Goal: Task Accomplishment & Management: Manage account settings

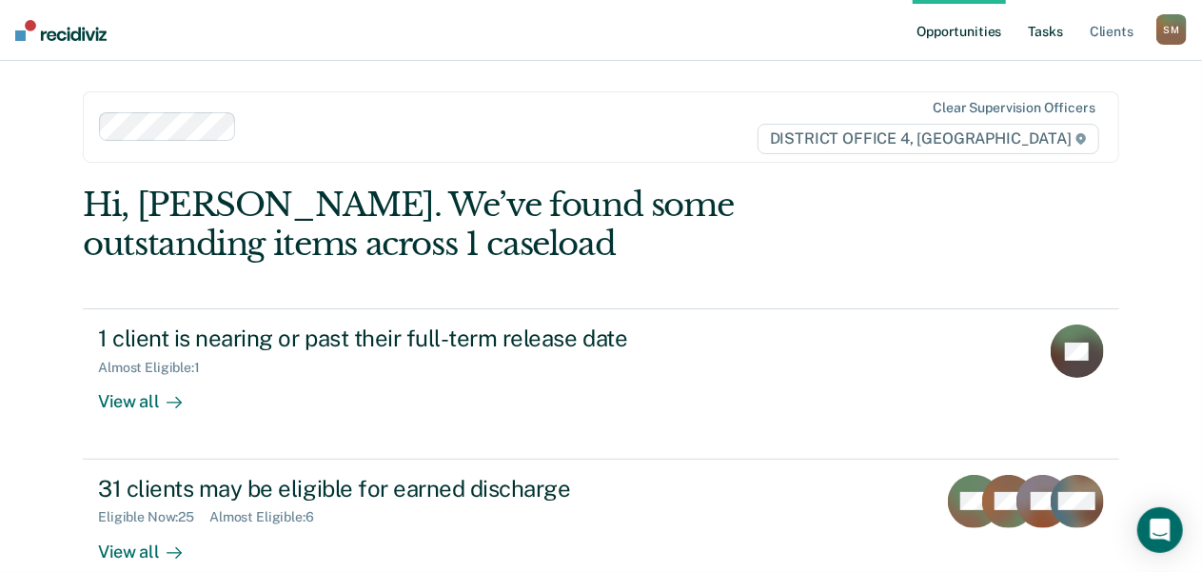
click at [1052, 30] on link "Tasks" at bounding box center [1046, 30] width 42 height 61
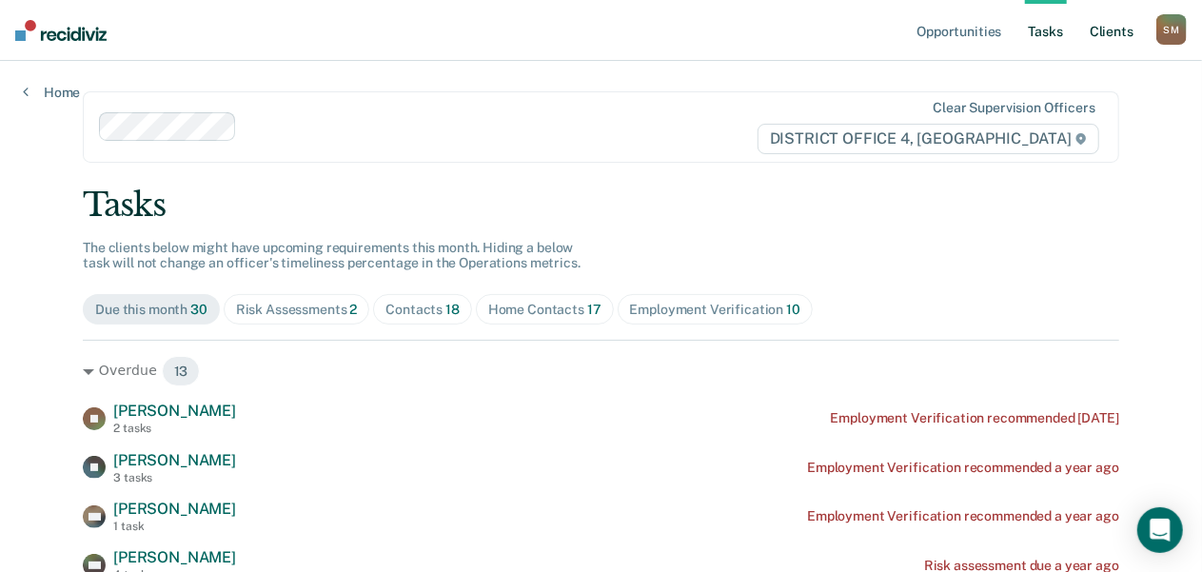
click at [1103, 30] on link "Client s" at bounding box center [1111, 30] width 51 height 61
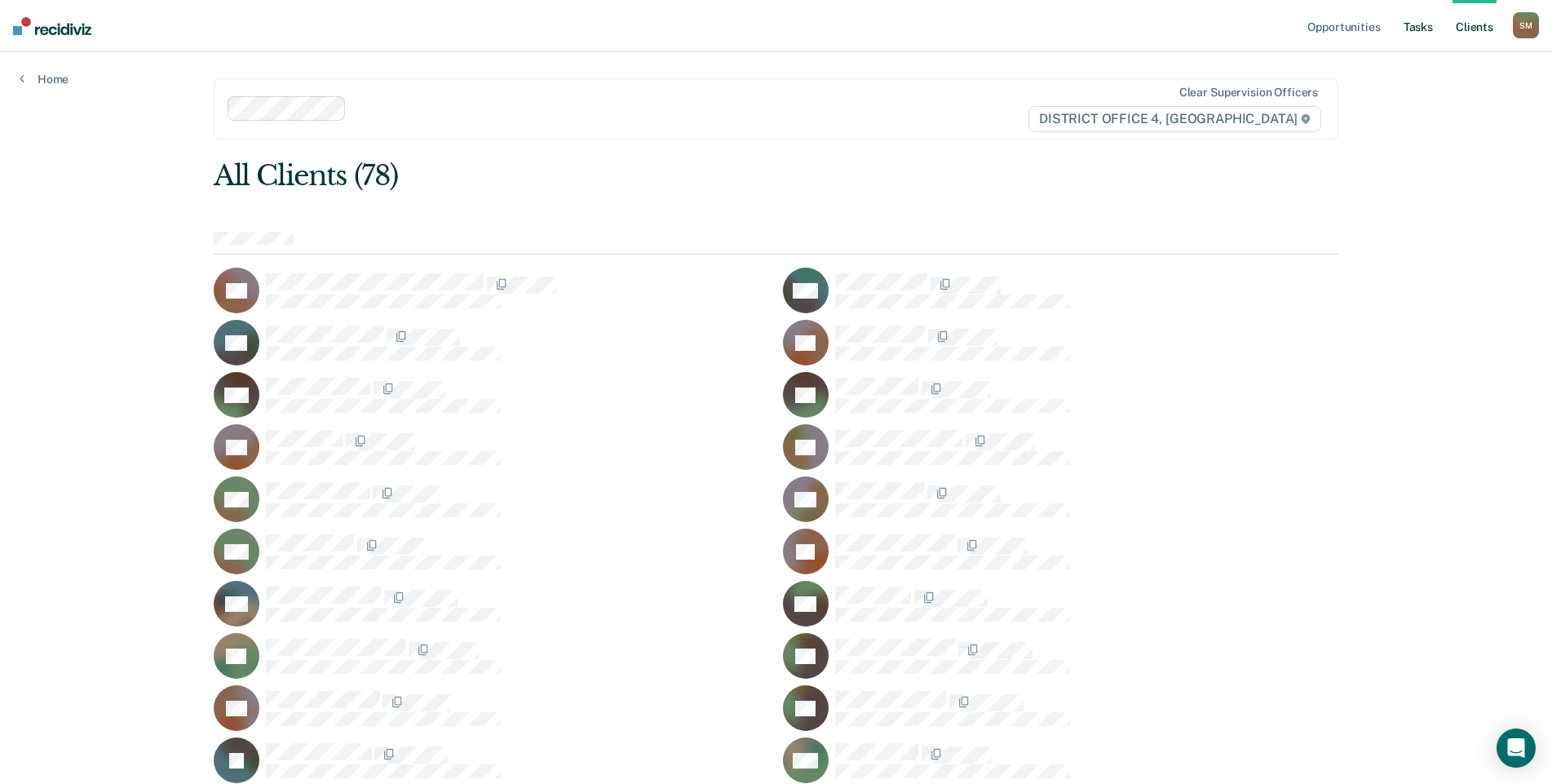
click at [1043, 22] on link "Tasks" at bounding box center [1418, 26] width 36 height 52
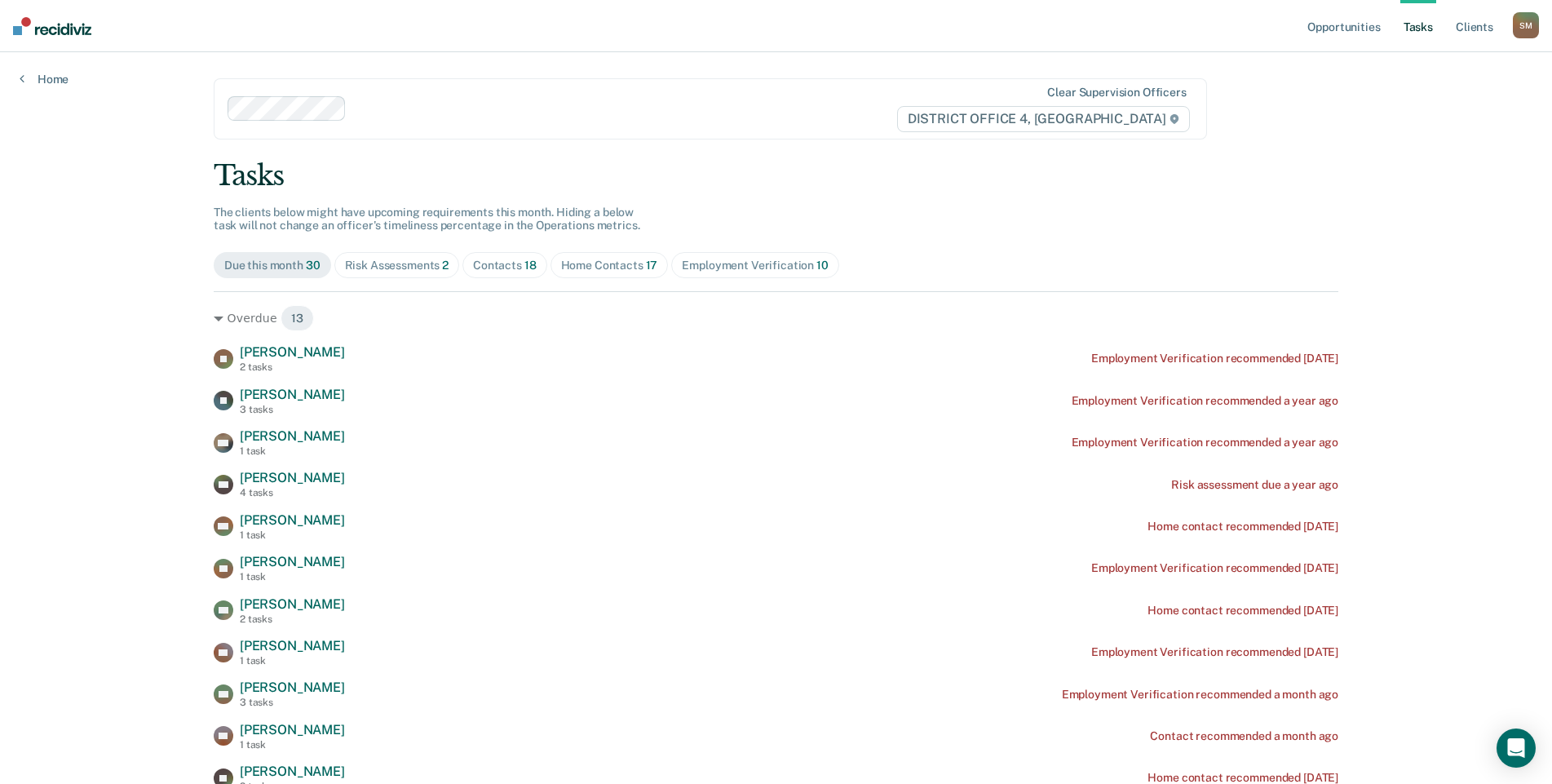
click at [421, 263] on div "Risk Assessments 2" at bounding box center [398, 266] width 105 height 14
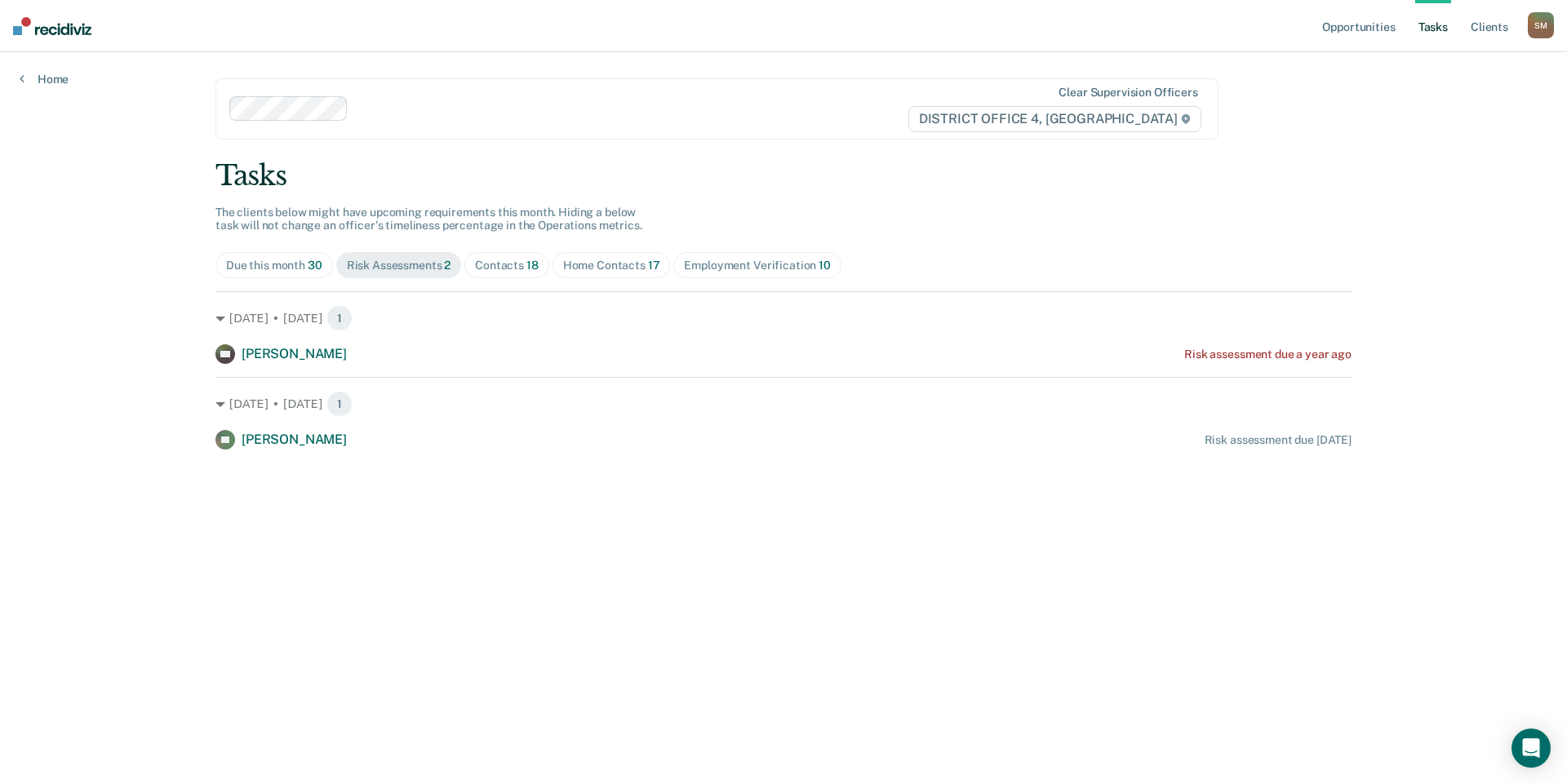
click at [526, 262] on span "18" at bounding box center [532, 265] width 12 height 13
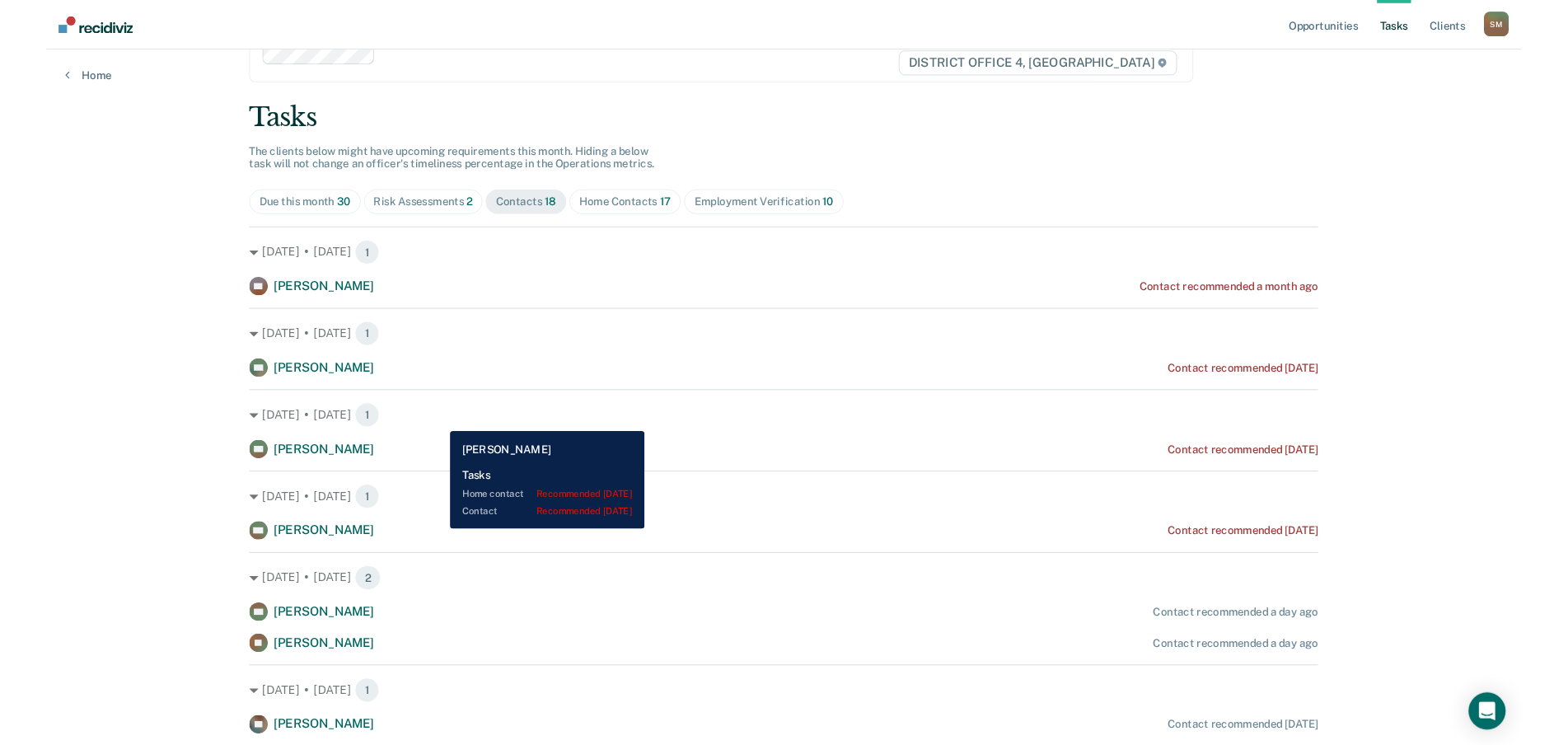
scroll to position [82, 0]
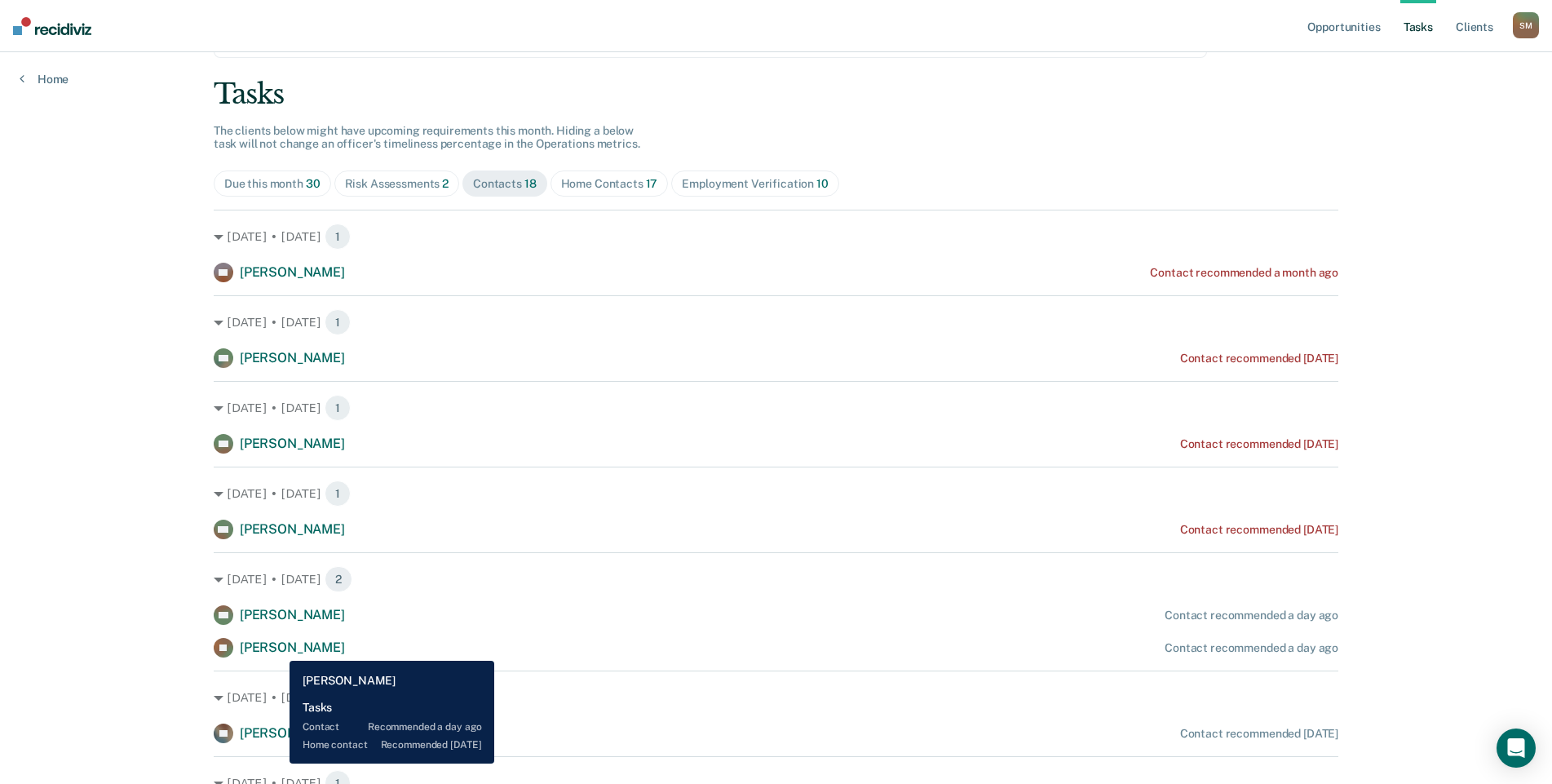
click at [278, 489] on span "[PERSON_NAME]" at bounding box center [292, 647] width 105 height 15
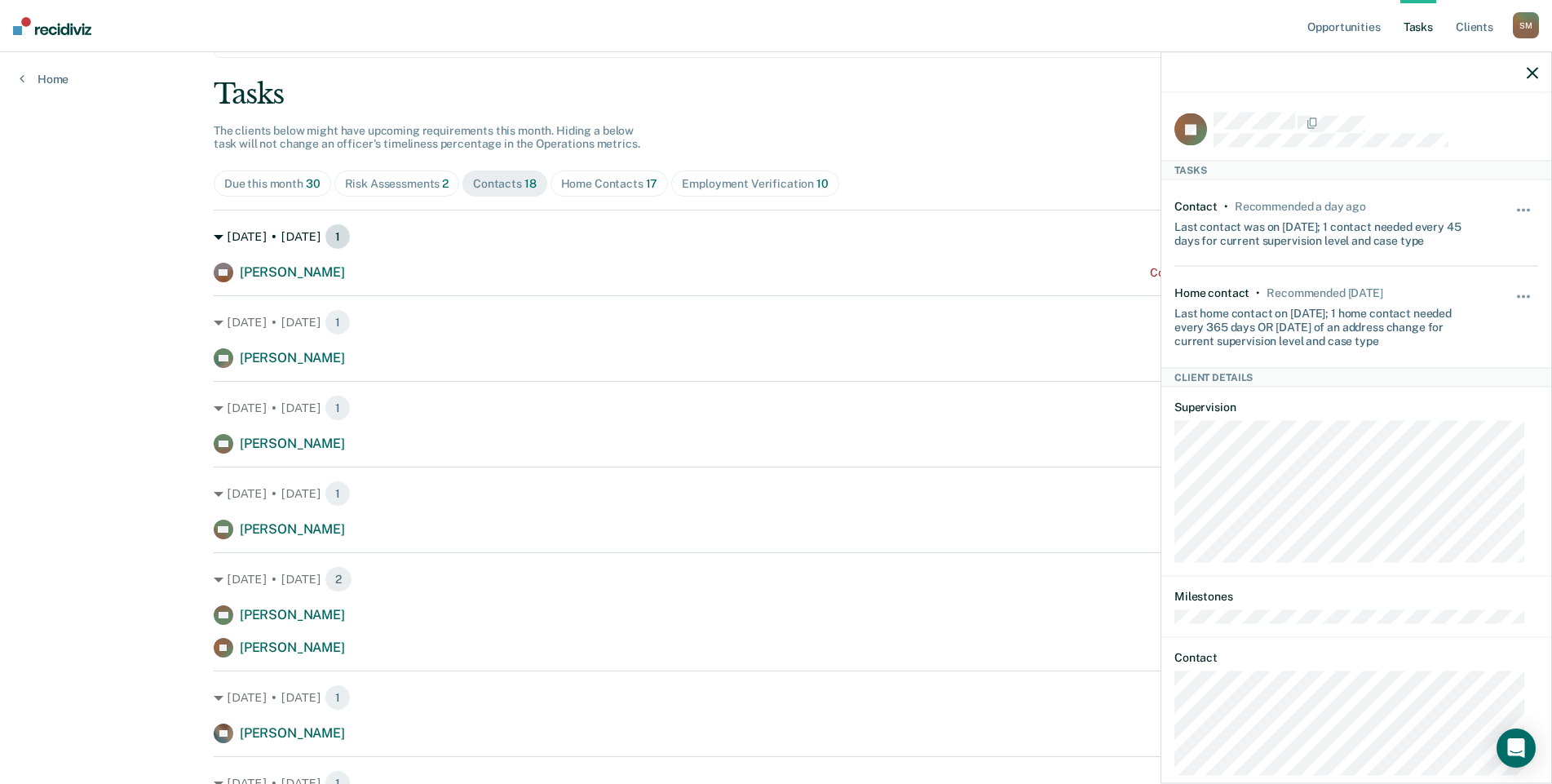
click at [680, 241] on div "[DATE] • [DATE] 1" at bounding box center [776, 236] width 1125 height 26
